Goal: Task Accomplishment & Management: Use online tool/utility

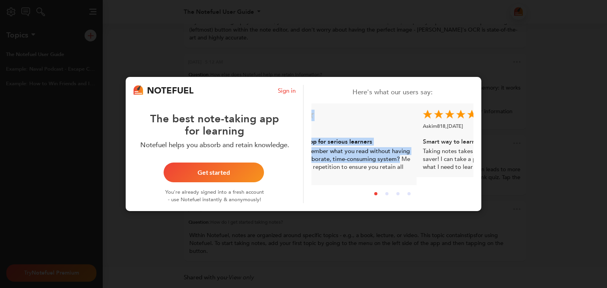
drag, startPoint x: 445, startPoint y: 151, endPoint x: 339, endPoint y: 110, distance: 114.4
click at [343, 111] on div "C Coop , [DATE] Game-changing app for serious learners Do you like to remember …" at bounding box center [335, 144] width 162 height 82
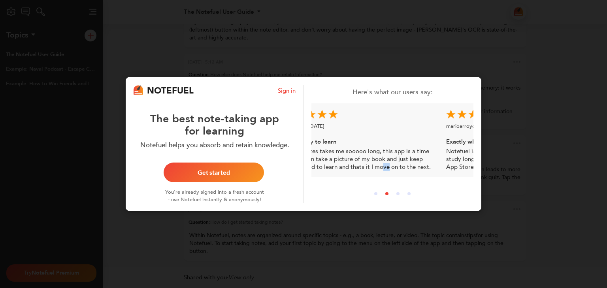
drag, startPoint x: 422, startPoint y: 168, endPoint x: 369, endPoint y: 163, distance: 53.1
click at [386, 163] on div "Askim818 , [DATE] Smart way to learn Taking notes takes me sooooo long, this ap…" at bounding box center [359, 140] width 162 height 74
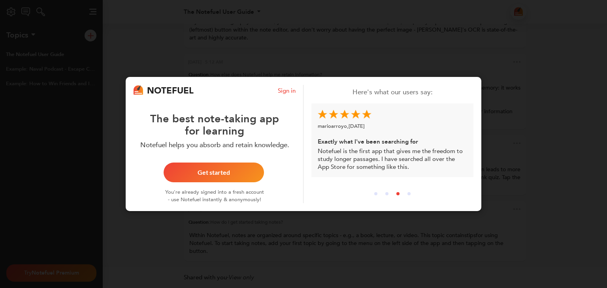
click at [210, 171] on div "Get started" at bounding box center [213, 172] width 81 height 6
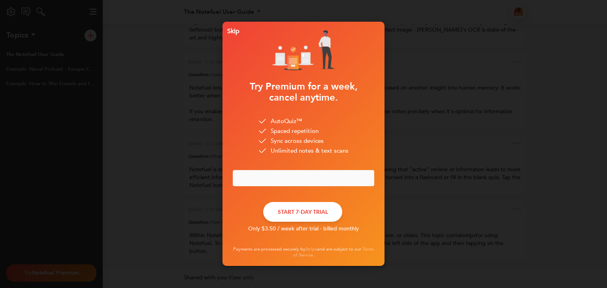
click at [221, 28] on div "Skip Try Premium for a week, cancel anytime. AutoQuiz™ Spaced repetition Sync a…" at bounding box center [303, 144] width 607 height 288
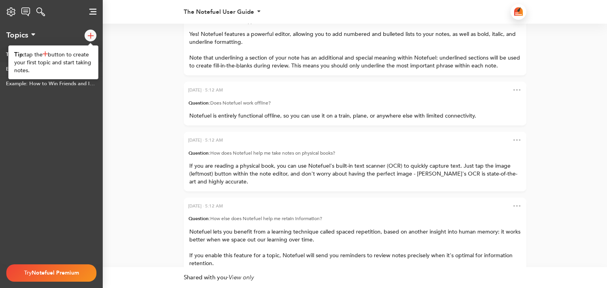
scroll to position [-144, 0]
click at [92, 34] on img at bounding box center [91, 36] width 6 height 6
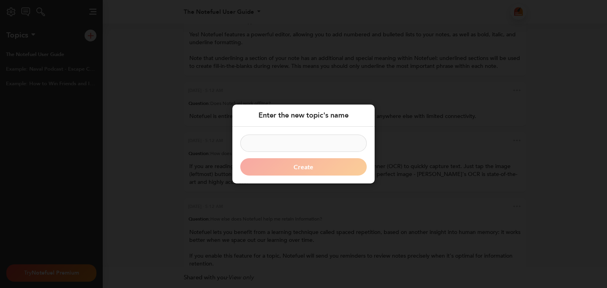
click at [283, 143] on input at bounding box center [303, 143] width 126 height 17
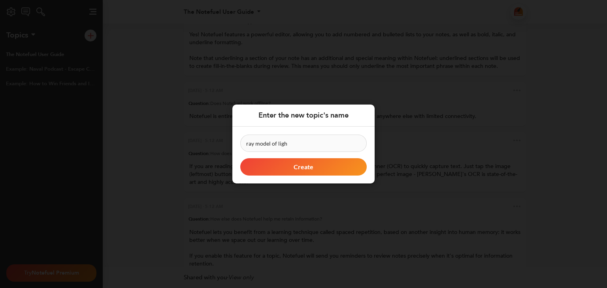
type input "ray model of light"
click button "Create" at bounding box center [303, 166] width 126 height 17
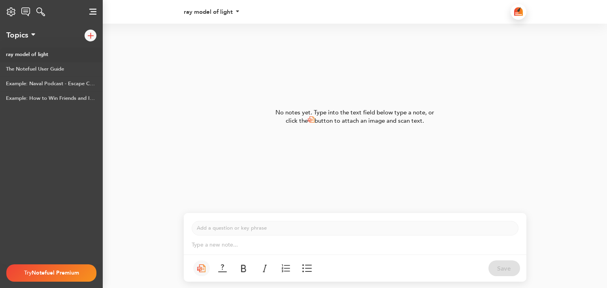
click at [199, 273] on button at bounding box center [201, 269] width 17 height 16
click at [203, 265] on img at bounding box center [201, 269] width 9 height 8
click at [228, 247] on p "Type a new note... ﻿" at bounding box center [355, 245] width 327 height 8
click at [198, 263] on button at bounding box center [201, 269] width 17 height 16
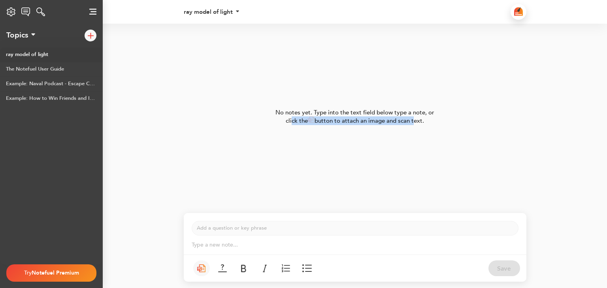
drag, startPoint x: 289, startPoint y: 123, endPoint x: 413, endPoint y: 139, distance: 125.0
click at [413, 139] on div "No notes yet. Type into the text field below type a note, or click the button t…" at bounding box center [303, 117] width 445 height 186
click at [414, 139] on div "No notes yet. Type into the text field below type a note, or click the button t…" at bounding box center [303, 117] width 445 height 186
click at [207, 274] on button at bounding box center [201, 269] width 17 height 16
